Goal: Task Accomplishment & Management: Use online tool/utility

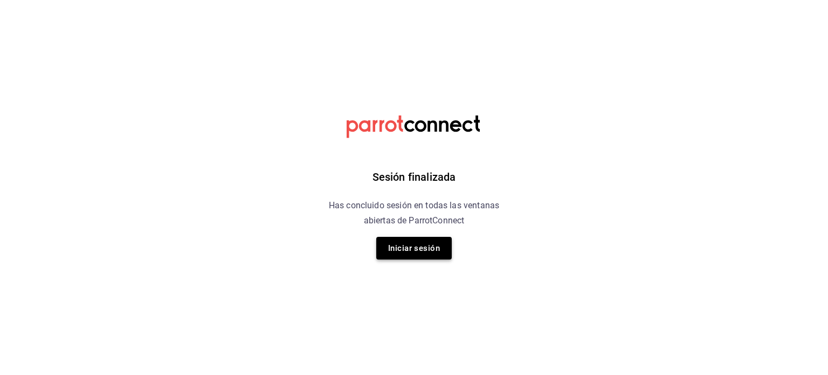
click at [413, 250] on button "Iniciar sesión" at bounding box center [413, 248] width 75 height 23
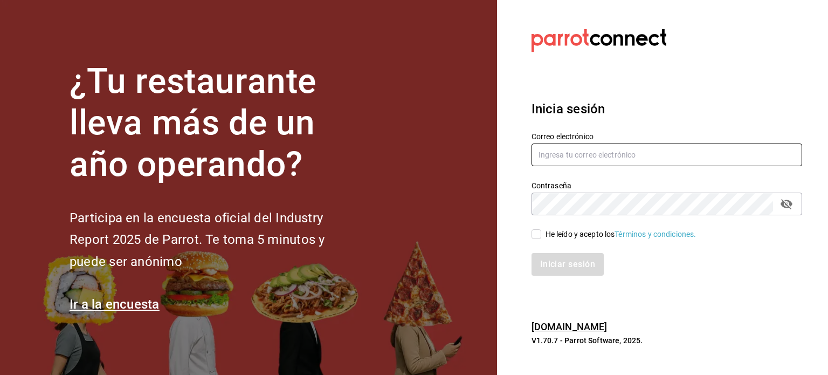
type input "mochomos.puebla@grupocosteno.com"
click at [532, 232] on input "He leído y acepto los Términos y condiciones." at bounding box center [537, 234] width 10 height 10
checkbox input "true"
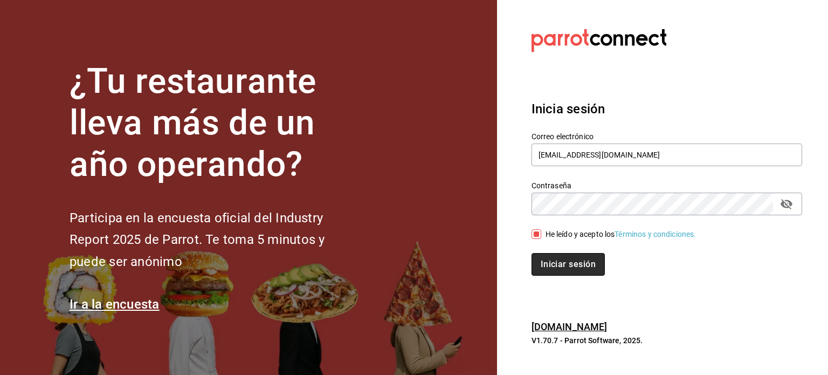
click at [547, 261] on button "Iniciar sesión" at bounding box center [568, 264] width 73 height 23
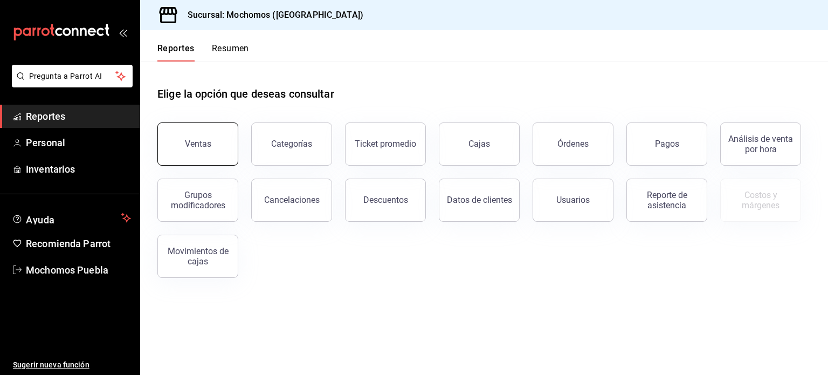
click at [209, 153] on button "Ventas" at bounding box center [197, 143] width 81 height 43
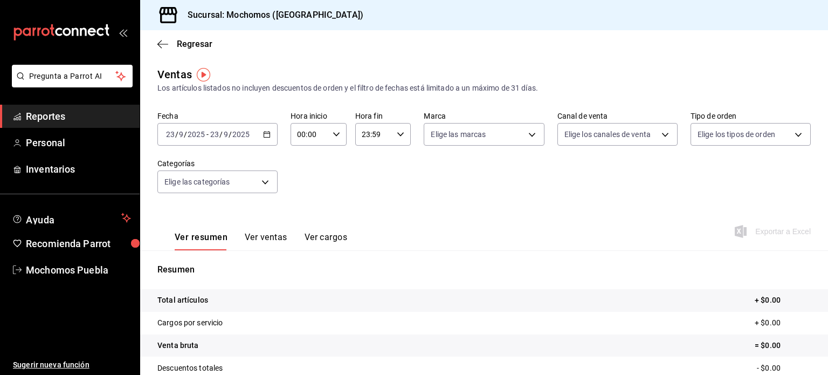
click at [263, 141] on div "[DATE] [DATE] - [DATE] [DATE]" at bounding box center [217, 134] width 120 height 23
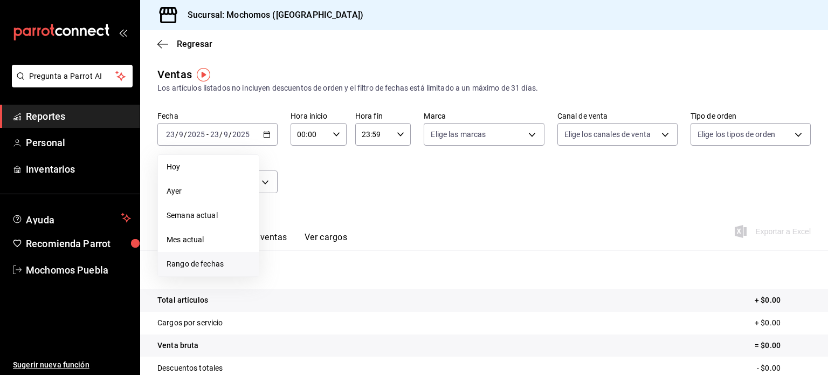
click at [196, 263] on span "Rango de fechas" at bounding box center [209, 263] width 84 height 11
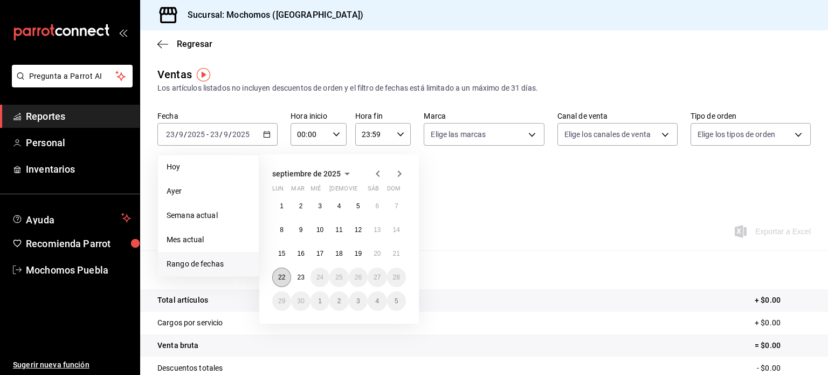
click at [284, 273] on abbr "22" at bounding box center [281, 277] width 7 height 8
click at [299, 273] on abbr "23" at bounding box center [300, 277] width 7 height 8
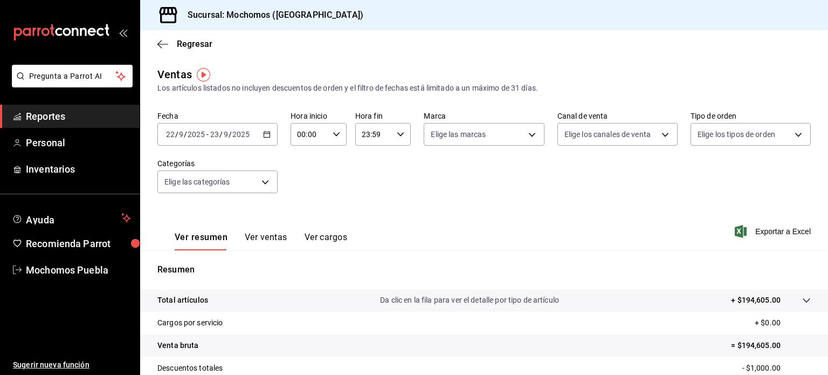
drag, startPoint x: 687, startPoint y: 308, endPoint x: 679, endPoint y: 310, distance: 8.4
click at [750, 235] on span "Exportar a Excel" at bounding box center [774, 231] width 74 height 13
click at [782, 228] on span "Exportar a Excel" at bounding box center [774, 231] width 74 height 13
